Goal: Task Accomplishment & Management: Use online tool/utility

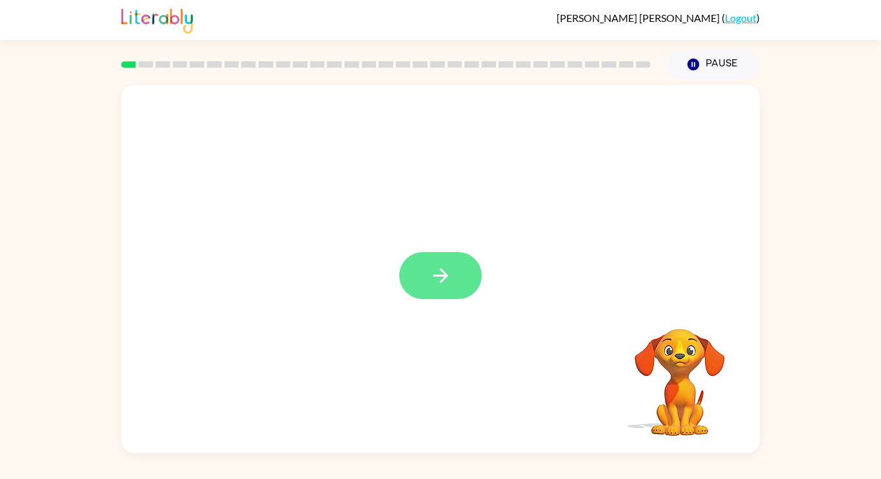
click at [430, 273] on icon "button" at bounding box center [441, 275] width 23 height 23
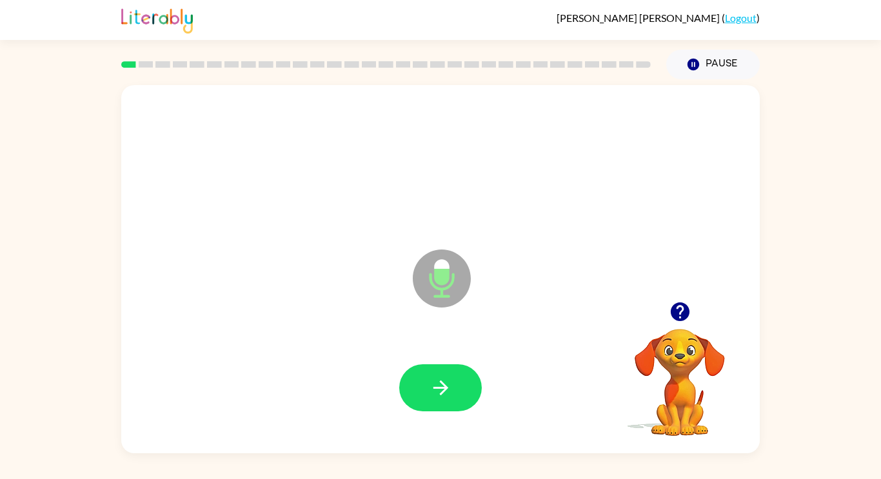
click at [677, 317] on icon "button" at bounding box center [679, 312] width 19 height 19
click at [441, 382] on icon "button" at bounding box center [440, 388] width 15 height 15
click at [435, 388] on icon "button" at bounding box center [440, 388] width 15 height 15
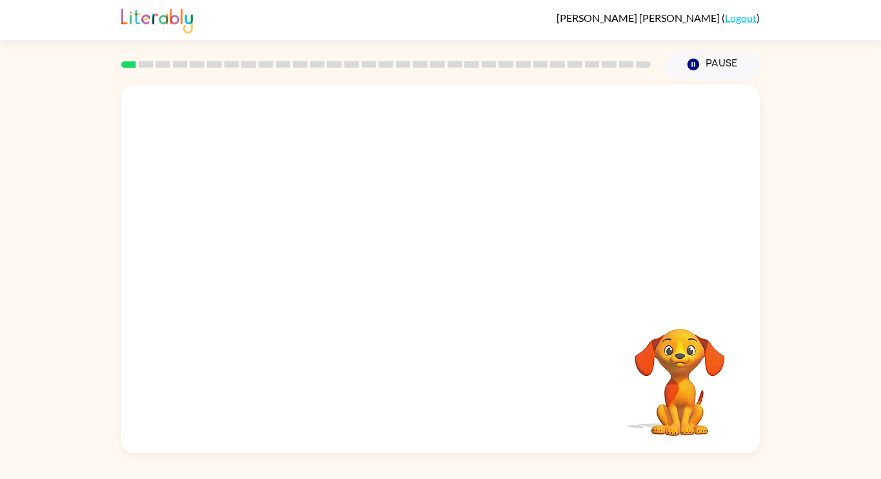
click at [684, 369] on video "Your browser must support playing .mp4 files to use Literably. Please try using…" at bounding box center [679, 373] width 129 height 129
click at [335, 168] on div at bounding box center [440, 164] width 613 height 106
click at [709, 57] on button "Pause Pause" at bounding box center [713, 65] width 94 height 30
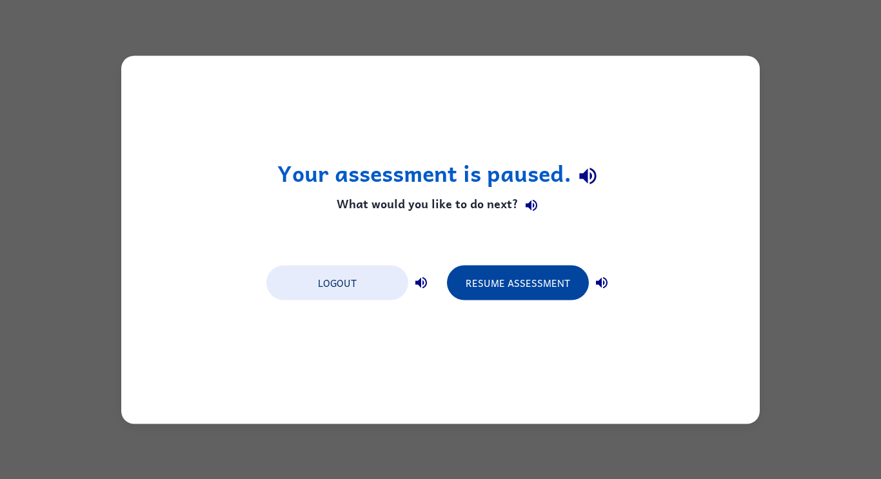
click at [520, 282] on button "Resume Assessment" at bounding box center [518, 282] width 142 height 35
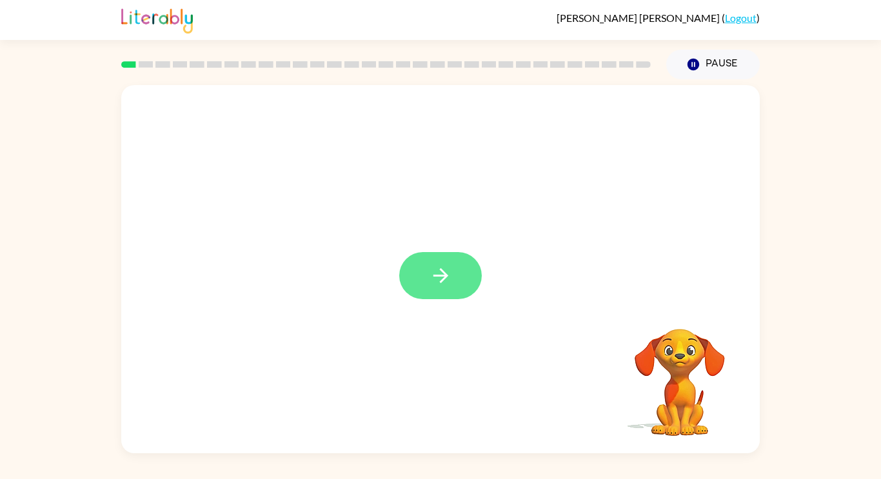
click at [445, 279] on icon "button" at bounding box center [441, 275] width 23 height 23
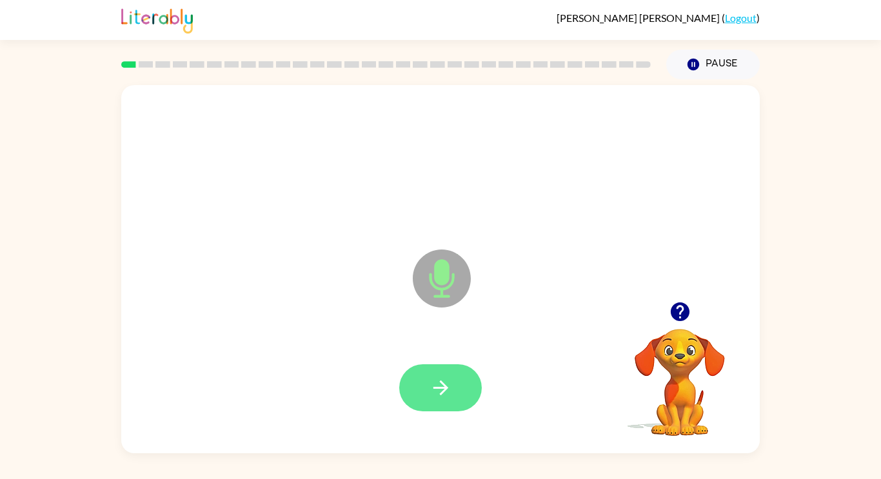
click at [436, 388] on icon "button" at bounding box center [440, 388] width 15 height 15
click at [441, 389] on icon "button" at bounding box center [441, 388] width 23 height 23
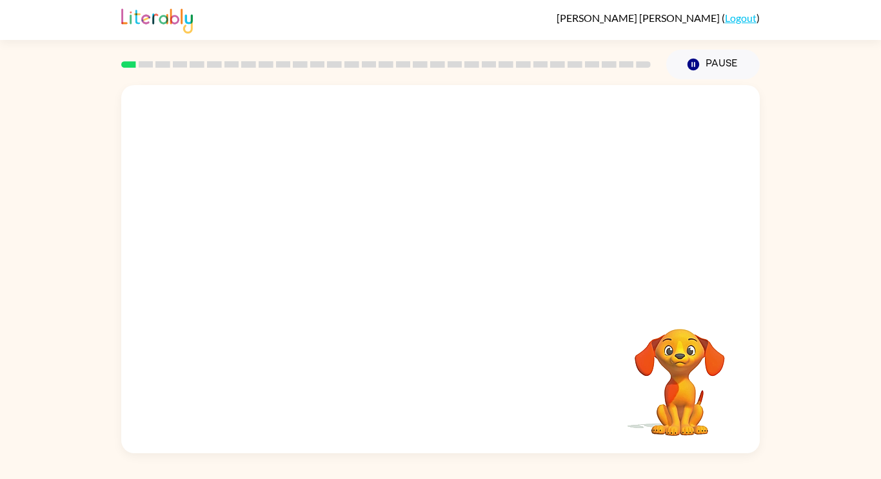
click at [840, 232] on div "Your browser must support playing .mp4 files to use Literably. Please try using…" at bounding box center [440, 266] width 881 height 374
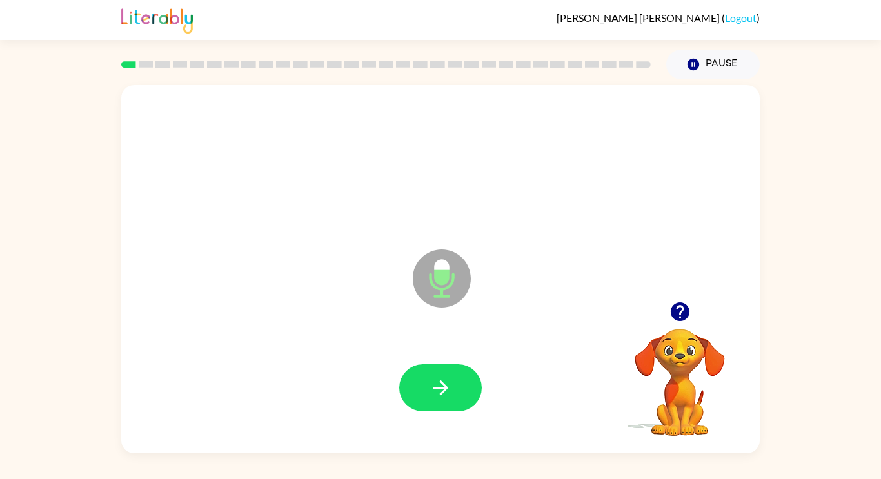
click at [676, 303] on icon "button" at bounding box center [680, 312] width 23 height 23
click at [446, 391] on icon "button" at bounding box center [441, 388] width 23 height 23
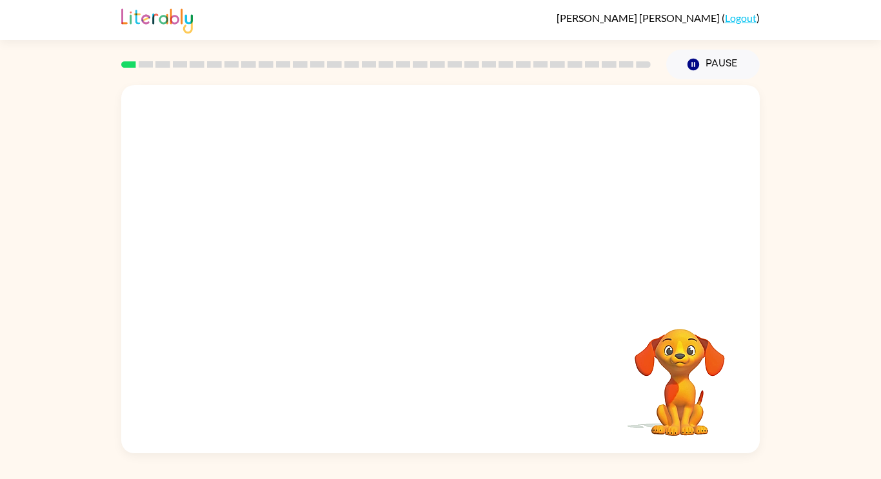
click at [690, 401] on video "Your browser must support playing .mp4 files to use Literably. Please try using…" at bounding box center [679, 373] width 129 height 129
click at [678, 338] on video "Your browser must support playing .mp4 files to use Literably. Please try using…" at bounding box center [679, 373] width 129 height 129
click at [680, 357] on video "Your browser must support playing .mp4 files to use Literably. Please try using…" at bounding box center [679, 373] width 129 height 129
click at [686, 365] on video "Your browser must support playing .mp4 files to use Literably. Please try using…" at bounding box center [679, 373] width 129 height 129
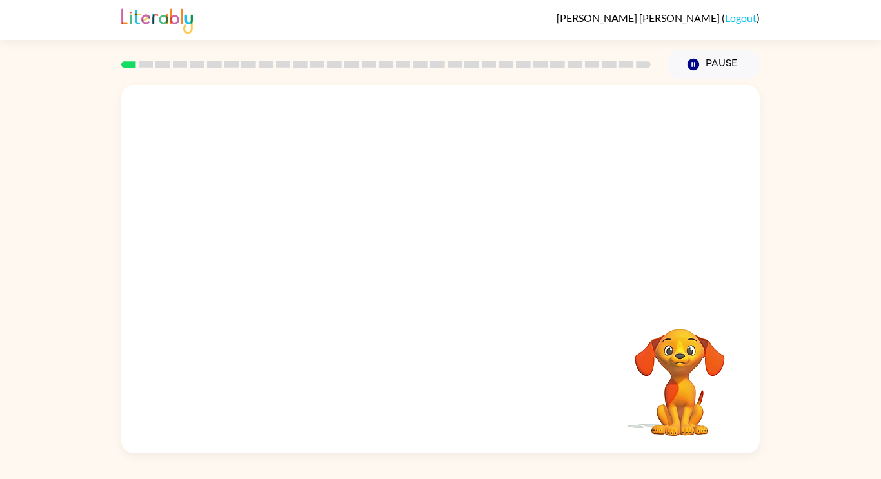
click at [686, 365] on video "Your browser must support playing .mp4 files to use Literably. Please try using…" at bounding box center [679, 373] width 129 height 129
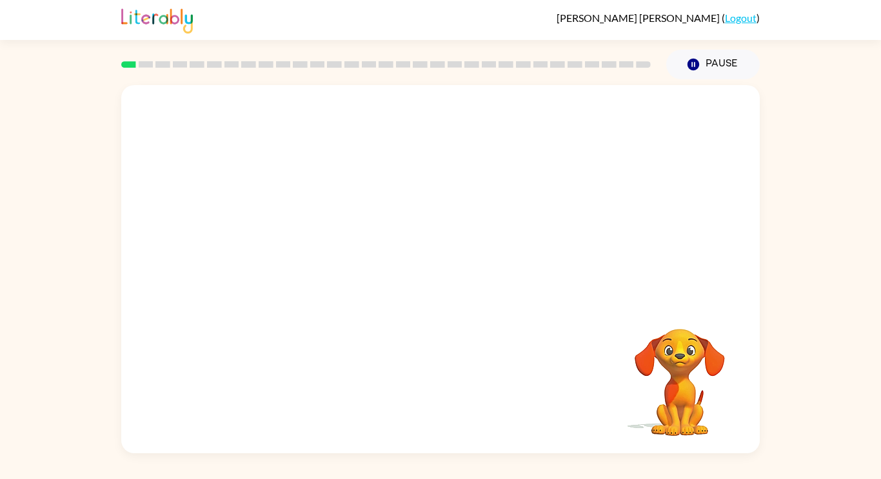
click at [274, 281] on div at bounding box center [440, 269] width 639 height 368
drag, startPoint x: 277, startPoint y: 281, endPoint x: 352, endPoint y: 318, distance: 83.7
click at [352, 318] on div at bounding box center [440, 269] width 639 height 368
click at [593, 403] on div at bounding box center [440, 388] width 613 height 106
click at [673, 368] on video "Your browser must support playing .mp4 files to use Literably. Please try using…" at bounding box center [679, 373] width 129 height 129
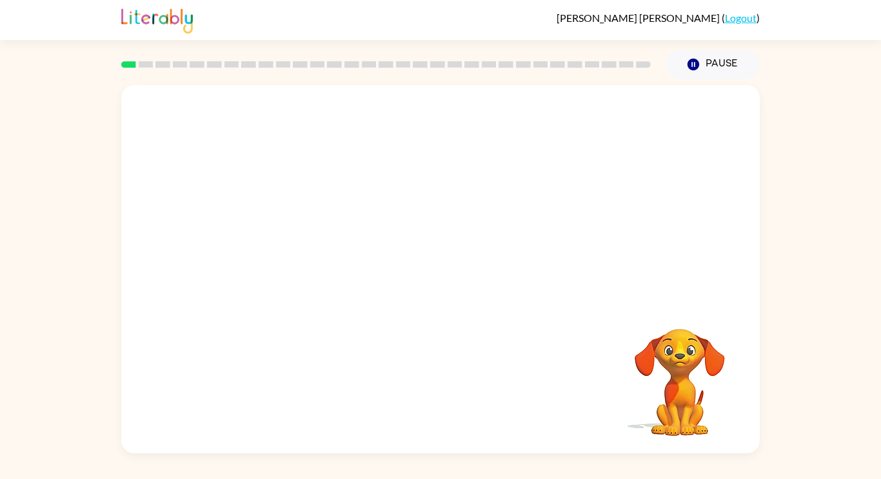
click at [673, 368] on video "Your browser must support playing .mp4 files to use Literably. Please try using…" at bounding box center [679, 373] width 129 height 129
click at [677, 364] on video "Your browser must support playing .mp4 files to use Literably. Please try using…" at bounding box center [679, 373] width 129 height 129
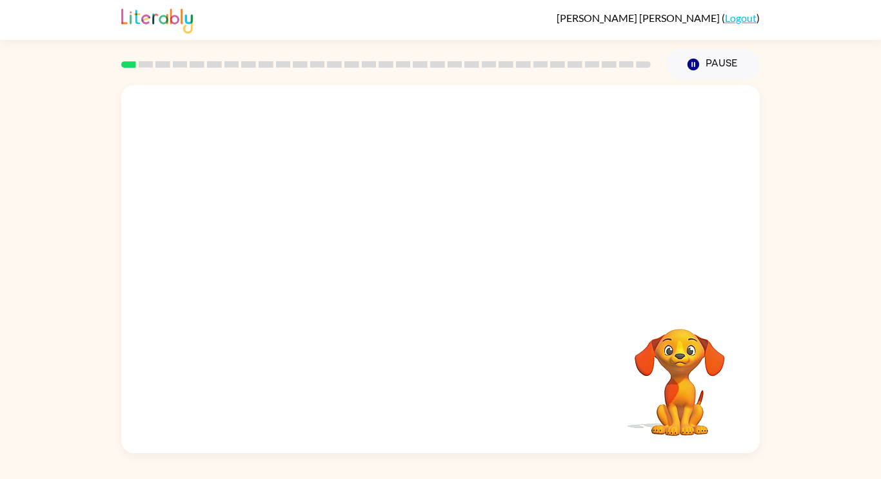
click at [677, 364] on video "Your browser must support playing .mp4 files to use Literably. Please try using…" at bounding box center [679, 373] width 129 height 129
click at [340, 192] on div at bounding box center [440, 164] width 613 height 106
click at [717, 67] on button "Pause Pause" at bounding box center [713, 65] width 94 height 30
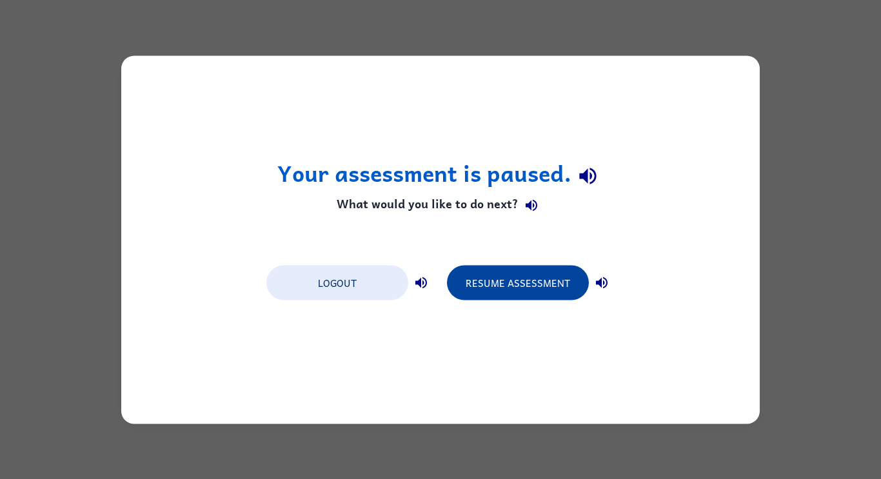
click at [566, 295] on button "Resume Assessment" at bounding box center [518, 282] width 142 height 35
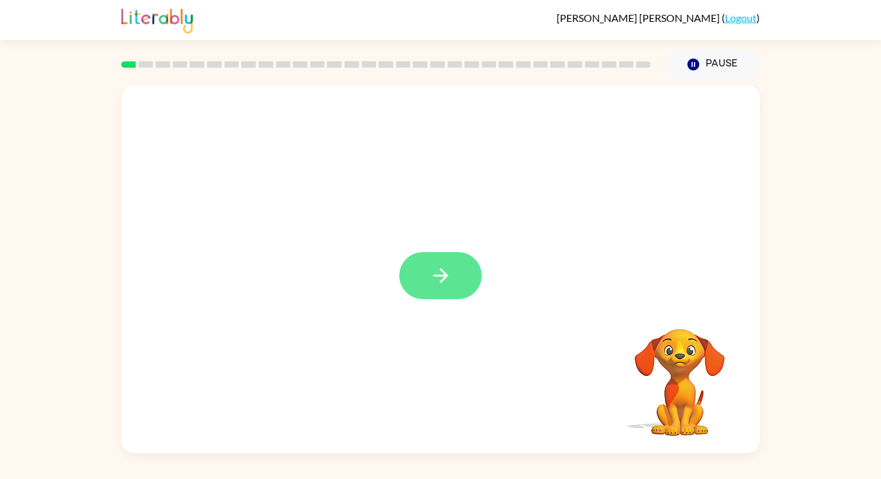
click at [448, 268] on icon "button" at bounding box center [441, 275] width 23 height 23
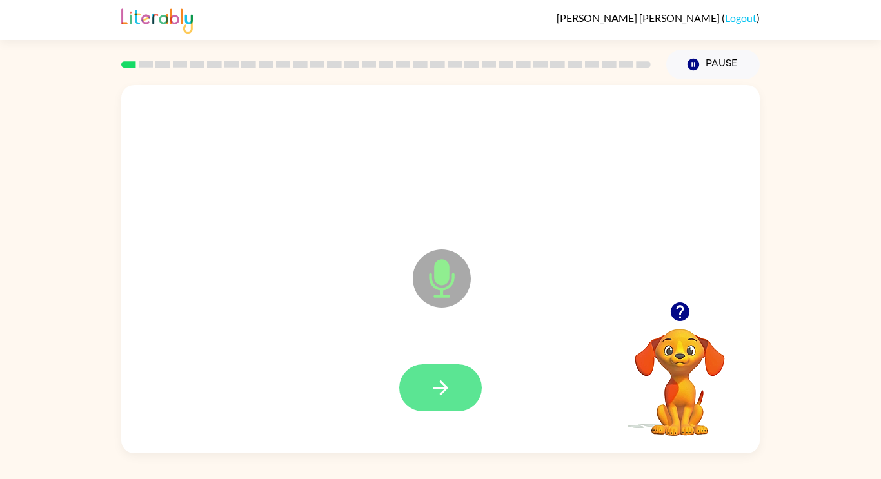
click at [455, 379] on button "button" at bounding box center [440, 387] width 83 height 47
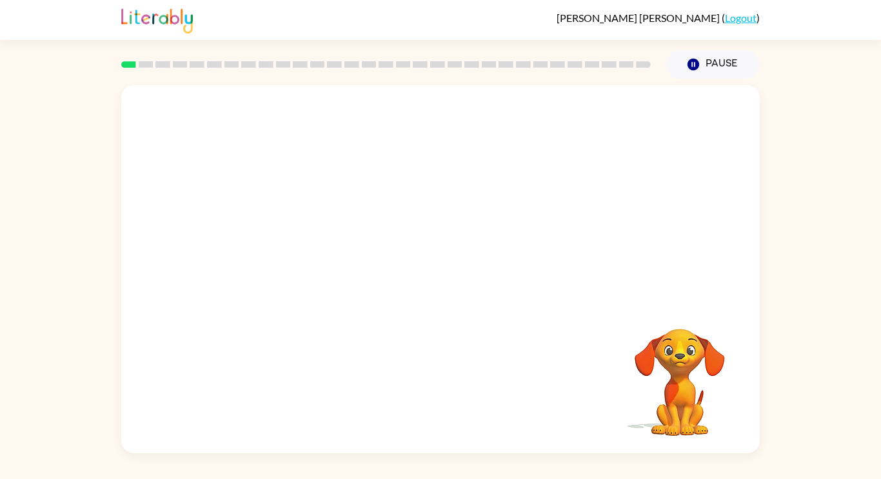
click at [825, 378] on div "Your browser must support playing .mp4 files to use Literably. Please try using…" at bounding box center [440, 266] width 881 height 374
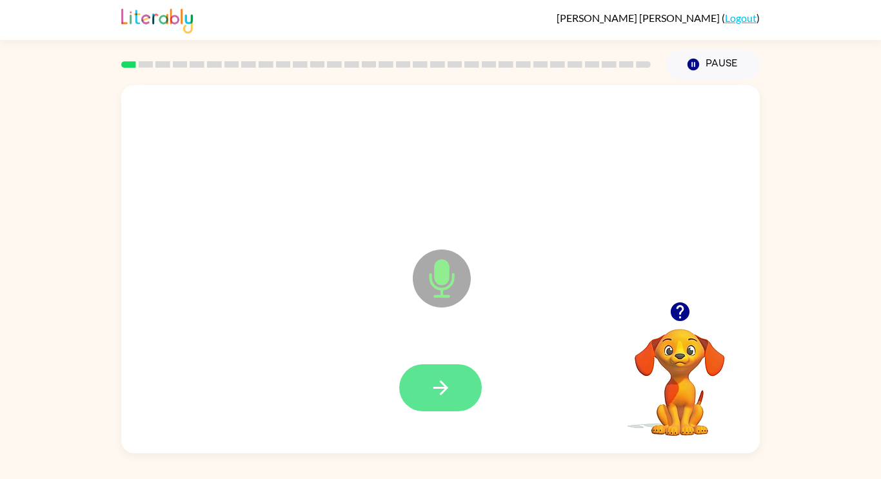
click at [434, 395] on icon "button" at bounding box center [441, 388] width 23 height 23
click at [448, 384] on icon "button" at bounding box center [441, 388] width 23 height 23
click at [458, 373] on button "button" at bounding box center [440, 387] width 83 height 47
click at [426, 384] on button "button" at bounding box center [440, 387] width 83 height 47
click at [467, 378] on button "button" at bounding box center [440, 387] width 83 height 47
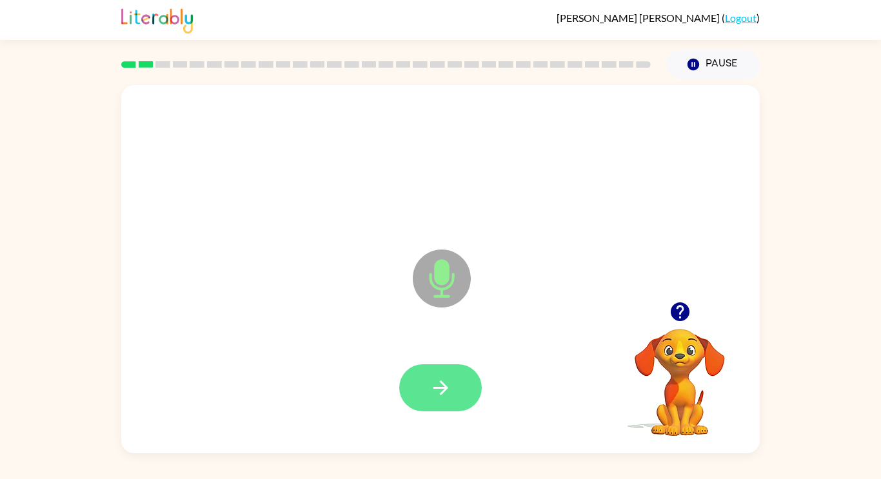
click at [450, 387] on icon "button" at bounding box center [441, 388] width 23 height 23
click at [446, 378] on icon "button" at bounding box center [441, 388] width 23 height 23
click at [463, 382] on button "button" at bounding box center [440, 387] width 83 height 47
click at [452, 375] on button "button" at bounding box center [440, 387] width 83 height 47
click at [439, 390] on icon "button" at bounding box center [441, 388] width 23 height 23
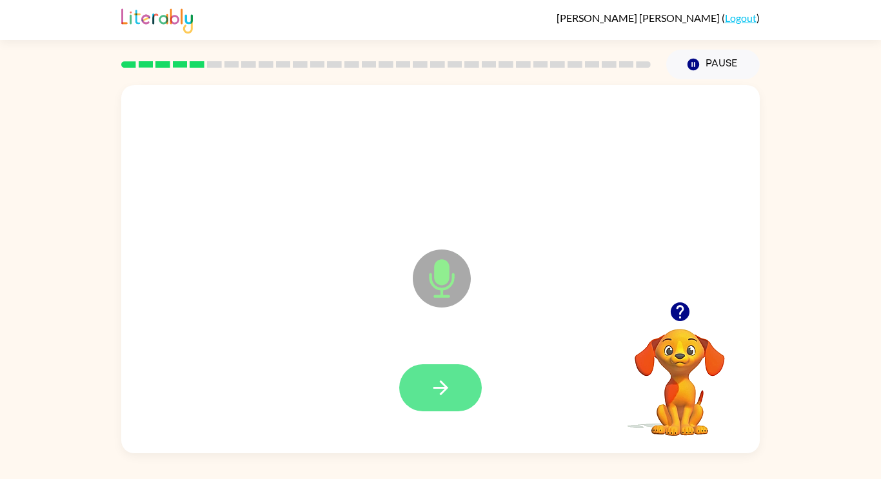
click at [430, 391] on icon "button" at bounding box center [441, 388] width 23 height 23
click at [455, 393] on button "button" at bounding box center [440, 387] width 83 height 47
click at [439, 399] on button "button" at bounding box center [440, 387] width 83 height 47
click at [439, 393] on icon "button" at bounding box center [441, 388] width 23 height 23
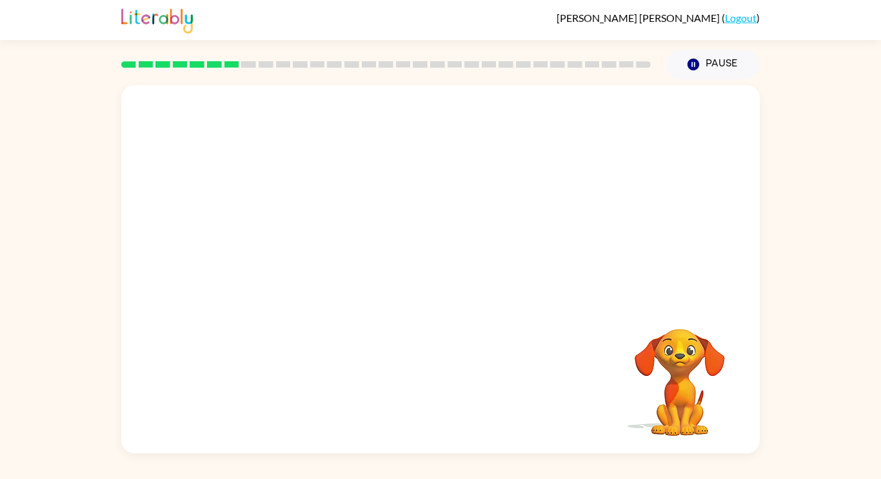
click at [853, 114] on div "Your browser must support playing .mp4 files to use Literably. Please try using…" at bounding box center [440, 266] width 881 height 374
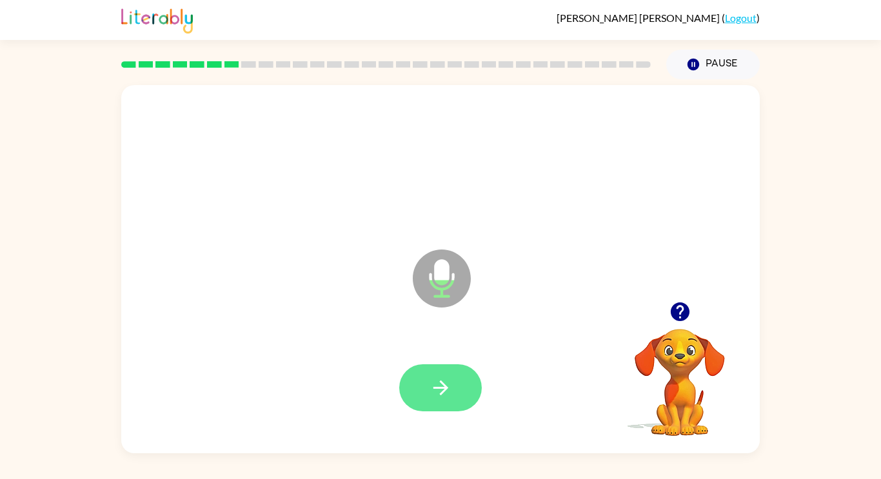
click at [448, 381] on icon "button" at bounding box center [441, 388] width 23 height 23
click at [449, 378] on icon "button" at bounding box center [441, 388] width 23 height 23
click at [442, 366] on button "button" at bounding box center [440, 387] width 83 height 47
click at [676, 314] on icon "button" at bounding box center [679, 312] width 19 height 19
click at [465, 392] on button "button" at bounding box center [440, 387] width 83 height 47
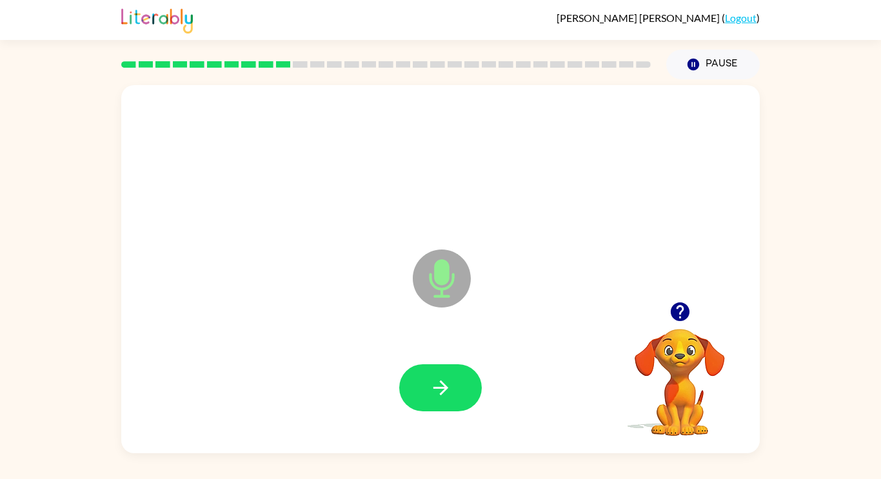
click at [679, 313] on icon "button" at bounding box center [679, 312] width 19 height 19
click at [435, 388] on icon "button" at bounding box center [441, 388] width 23 height 23
click at [449, 385] on icon "button" at bounding box center [441, 388] width 23 height 23
click at [432, 387] on icon "button" at bounding box center [441, 388] width 23 height 23
click at [458, 374] on button "button" at bounding box center [440, 387] width 83 height 47
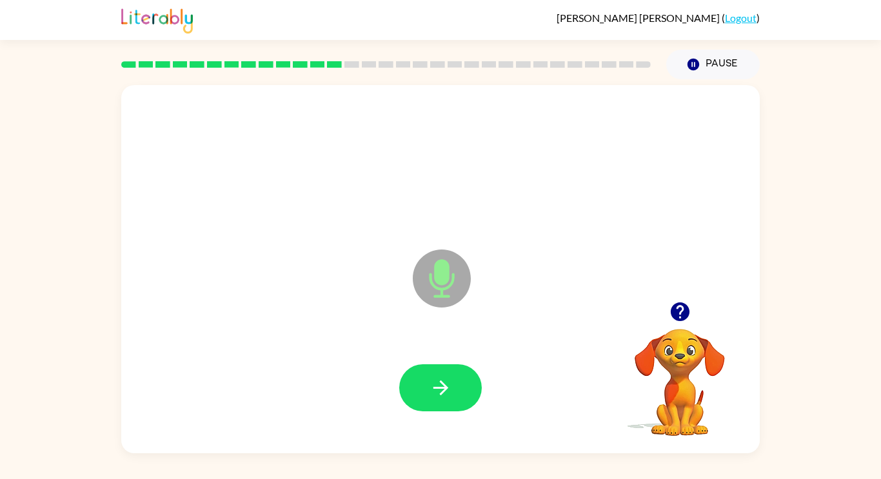
click at [458, 374] on button "button" at bounding box center [440, 387] width 83 height 47
click at [674, 308] on icon "button" at bounding box center [679, 312] width 19 height 19
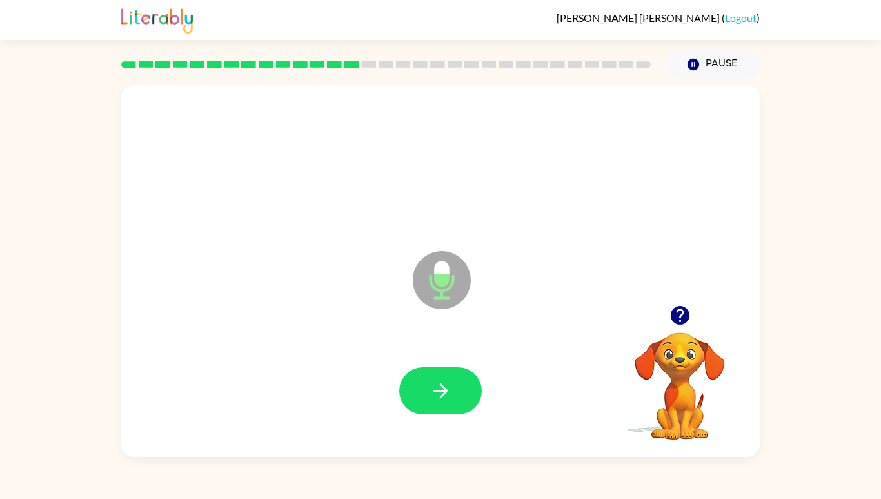
click at [439, 414] on button "button" at bounding box center [440, 390] width 83 height 47
click at [445, 402] on icon "button" at bounding box center [441, 390] width 23 height 23
click at [453, 414] on button "button" at bounding box center [440, 390] width 83 height 47
click at [444, 398] on icon "button" at bounding box center [440, 390] width 15 height 15
click at [438, 402] on icon "button" at bounding box center [441, 390] width 23 height 23
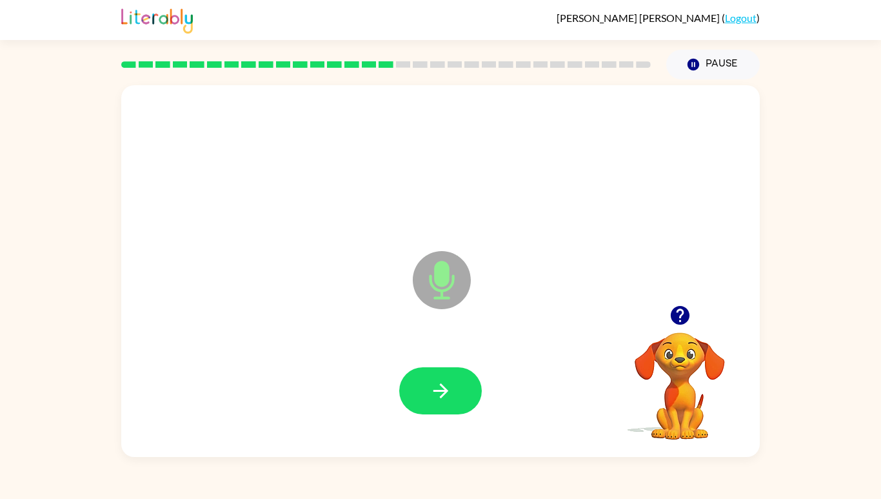
click at [445, 398] on icon "button" at bounding box center [440, 390] width 15 height 15
click at [440, 414] on button "button" at bounding box center [440, 390] width 83 height 47
click at [457, 414] on button "button" at bounding box center [440, 390] width 83 height 47
click at [448, 402] on icon "button" at bounding box center [441, 390] width 23 height 23
click at [452, 402] on icon "button" at bounding box center [441, 390] width 23 height 23
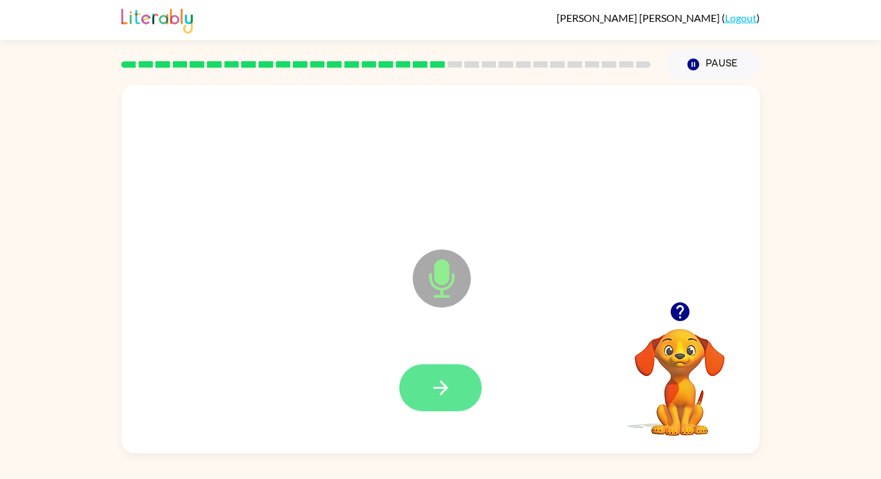
click at [450, 388] on icon "button" at bounding box center [441, 388] width 23 height 23
click at [456, 375] on button "button" at bounding box center [440, 387] width 83 height 47
click at [446, 393] on icon "button" at bounding box center [441, 388] width 23 height 23
click at [444, 386] on icon "button" at bounding box center [440, 388] width 15 height 15
click at [456, 390] on button "button" at bounding box center [440, 387] width 83 height 47
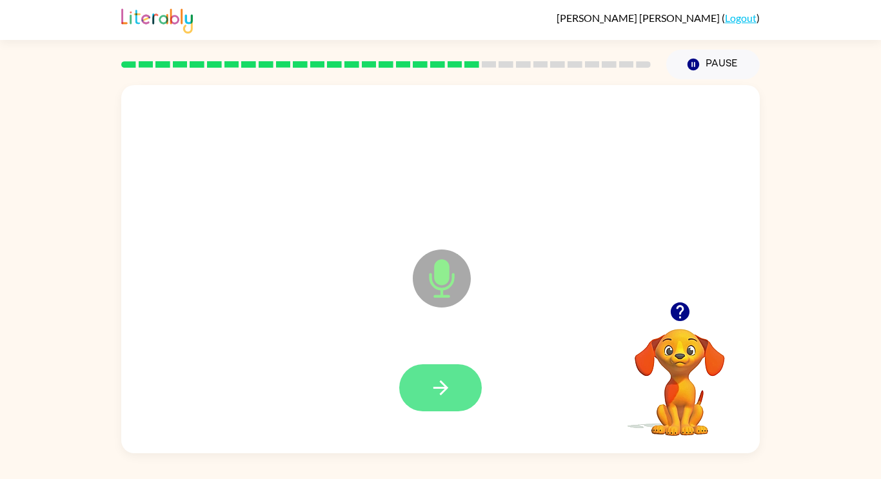
click at [442, 395] on icon "button" at bounding box center [441, 388] width 23 height 23
click at [450, 391] on icon "button" at bounding box center [441, 388] width 23 height 23
click at [441, 390] on icon "button" at bounding box center [441, 388] width 23 height 23
click at [446, 384] on icon "button" at bounding box center [441, 388] width 23 height 23
click at [463, 384] on button "button" at bounding box center [440, 387] width 83 height 47
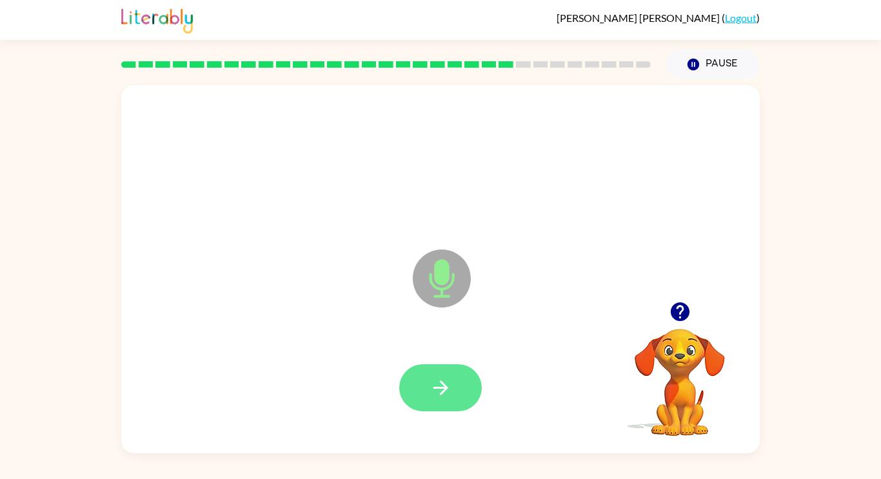
click at [457, 390] on button "button" at bounding box center [440, 387] width 83 height 47
click at [430, 386] on icon "button" at bounding box center [441, 388] width 23 height 23
click at [461, 382] on button "button" at bounding box center [440, 387] width 83 height 47
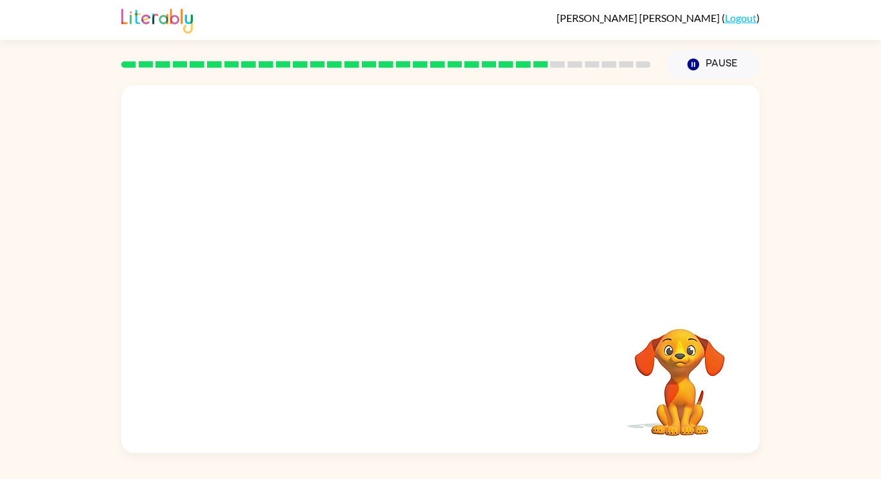
click at [839, 134] on div "Your browser must support playing .mp4 files to use Literably. Please try using…" at bounding box center [440, 266] width 881 height 374
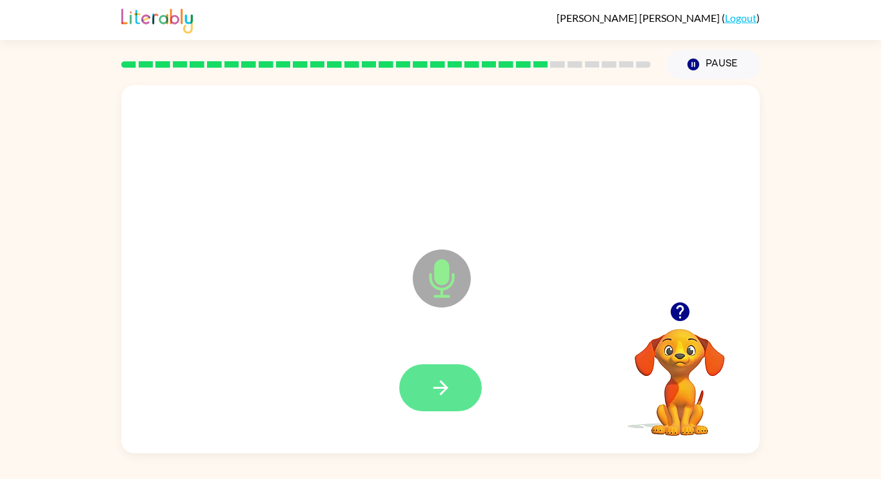
click at [440, 391] on icon "button" at bounding box center [441, 388] width 23 height 23
click at [443, 397] on icon "button" at bounding box center [441, 388] width 23 height 23
click at [448, 377] on icon "button" at bounding box center [441, 388] width 23 height 23
click at [455, 403] on button "button" at bounding box center [440, 387] width 83 height 47
click at [432, 406] on button "button" at bounding box center [440, 387] width 83 height 47
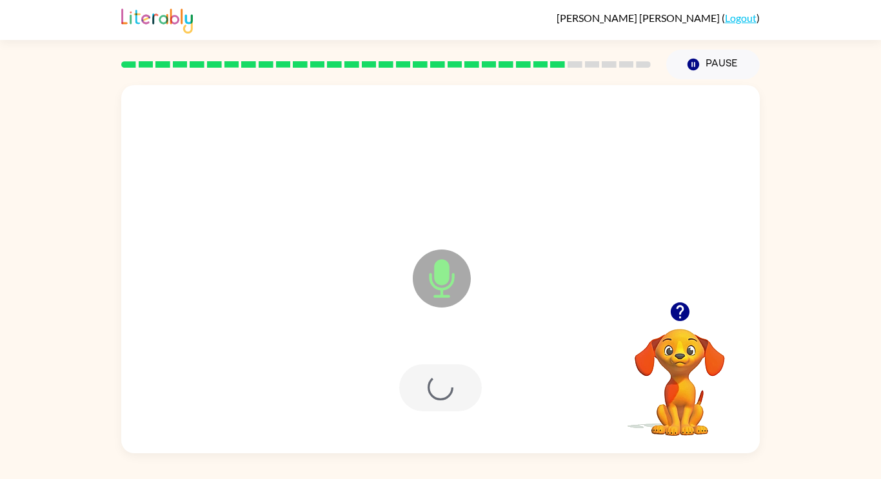
click at [448, 388] on div at bounding box center [440, 387] width 83 height 47
click at [446, 395] on icon "button" at bounding box center [441, 388] width 23 height 23
click at [440, 403] on button "button" at bounding box center [440, 387] width 83 height 47
click at [438, 402] on button "button" at bounding box center [440, 387] width 83 height 47
click at [439, 402] on button "button" at bounding box center [440, 387] width 83 height 47
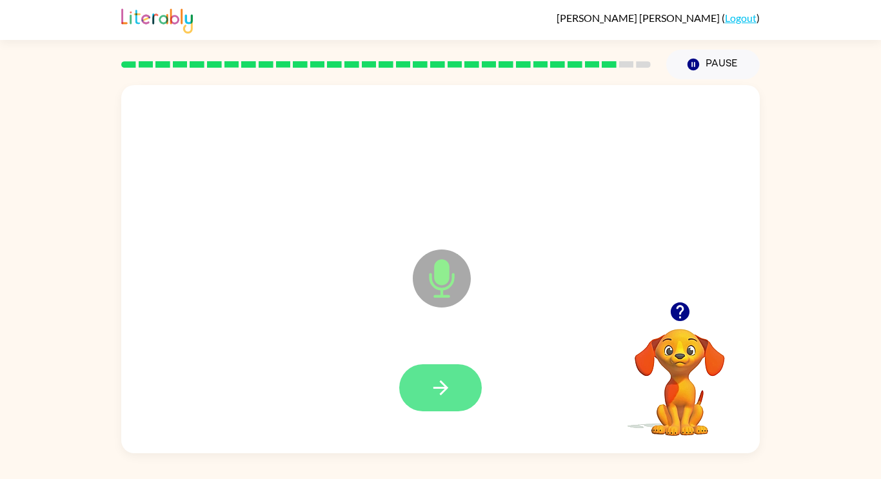
click at [441, 395] on icon "button" at bounding box center [440, 388] width 15 height 15
click at [448, 390] on icon "button" at bounding box center [441, 388] width 23 height 23
click at [435, 399] on button "button" at bounding box center [440, 387] width 83 height 47
click at [437, 408] on button "button" at bounding box center [440, 387] width 83 height 47
